Goal: Find specific page/section: Find specific page/section

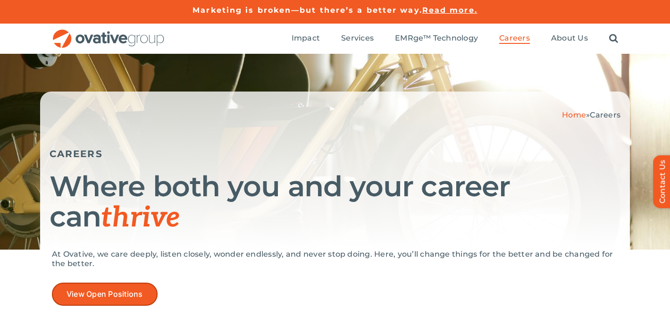
click at [119, 300] on link "View Open Positions" at bounding box center [105, 294] width 106 height 23
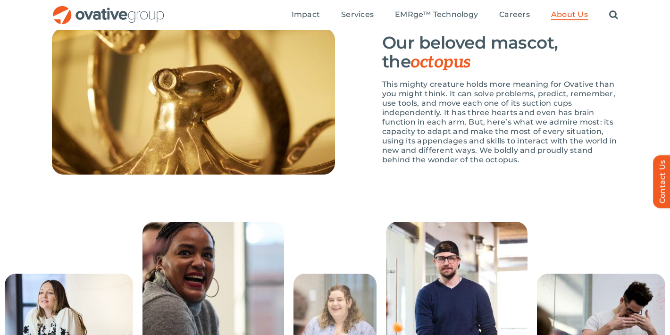
scroll to position [1426, 0]
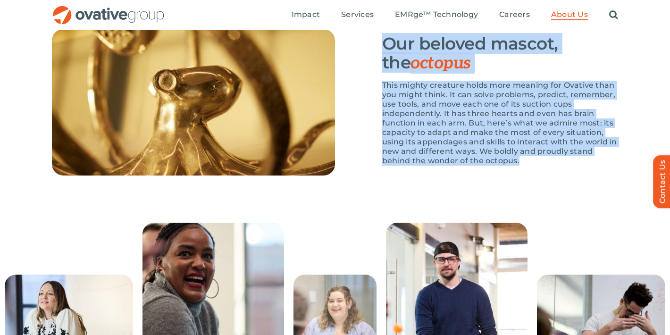
drag, startPoint x: 379, startPoint y: 75, endPoint x: 531, endPoint y: 204, distance: 199.9
click at [531, 176] on div "Our beloved mascot, the octopus This mighty creature holds more meaning for Ova…" at bounding box center [476, 102] width 283 height 146
copy div "Our beloved mascot, the octopus This mighty creature holds more meaning for Ova…"
click at [531, 176] on div "This mighty creature holds more meaning for Ovative than you might think. It ca…" at bounding box center [500, 128] width 236 height 95
